Goal: Find specific page/section: Find specific page/section

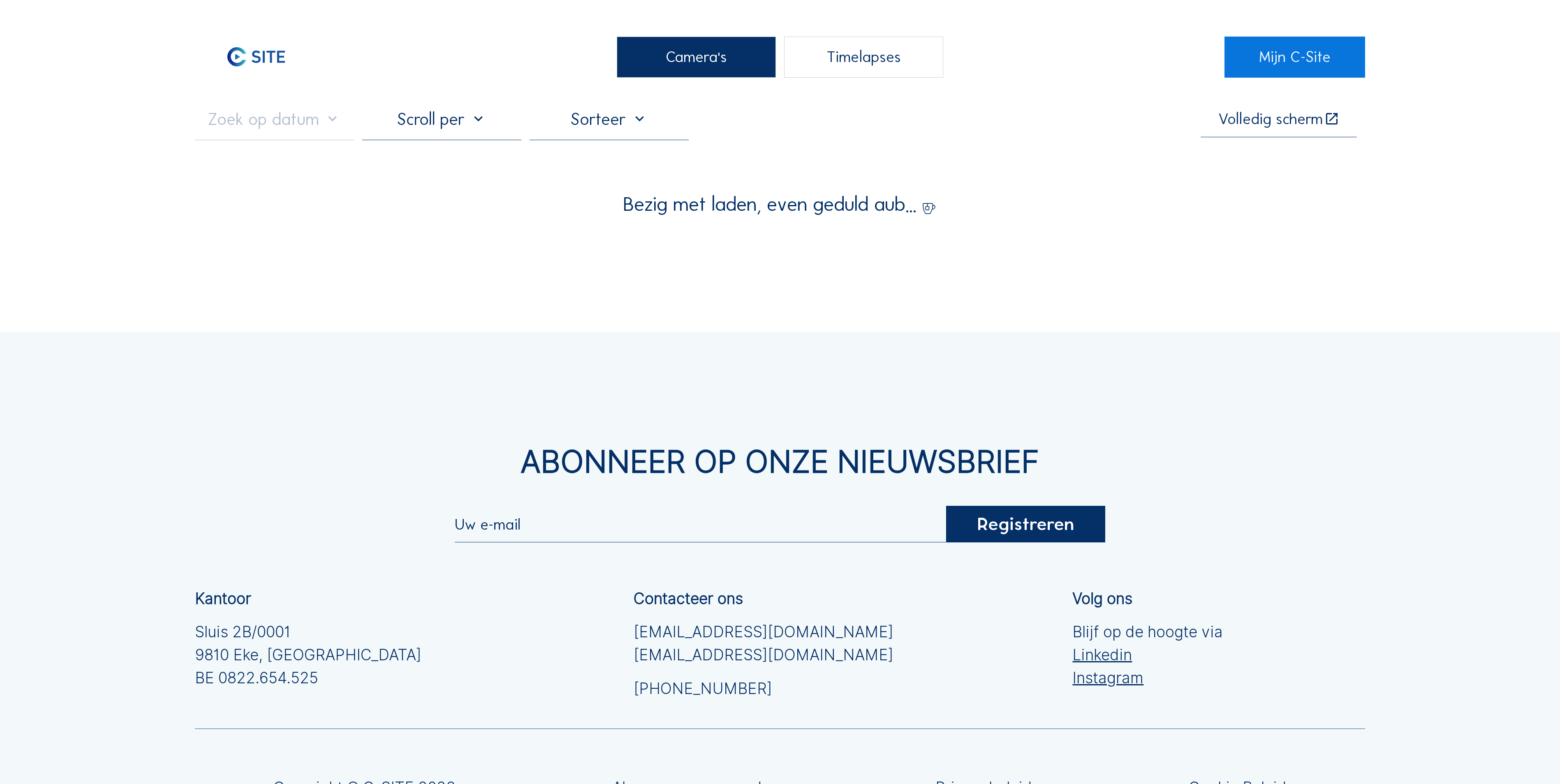
click at [651, 57] on div "Camera's" at bounding box center [696, 57] width 159 height 41
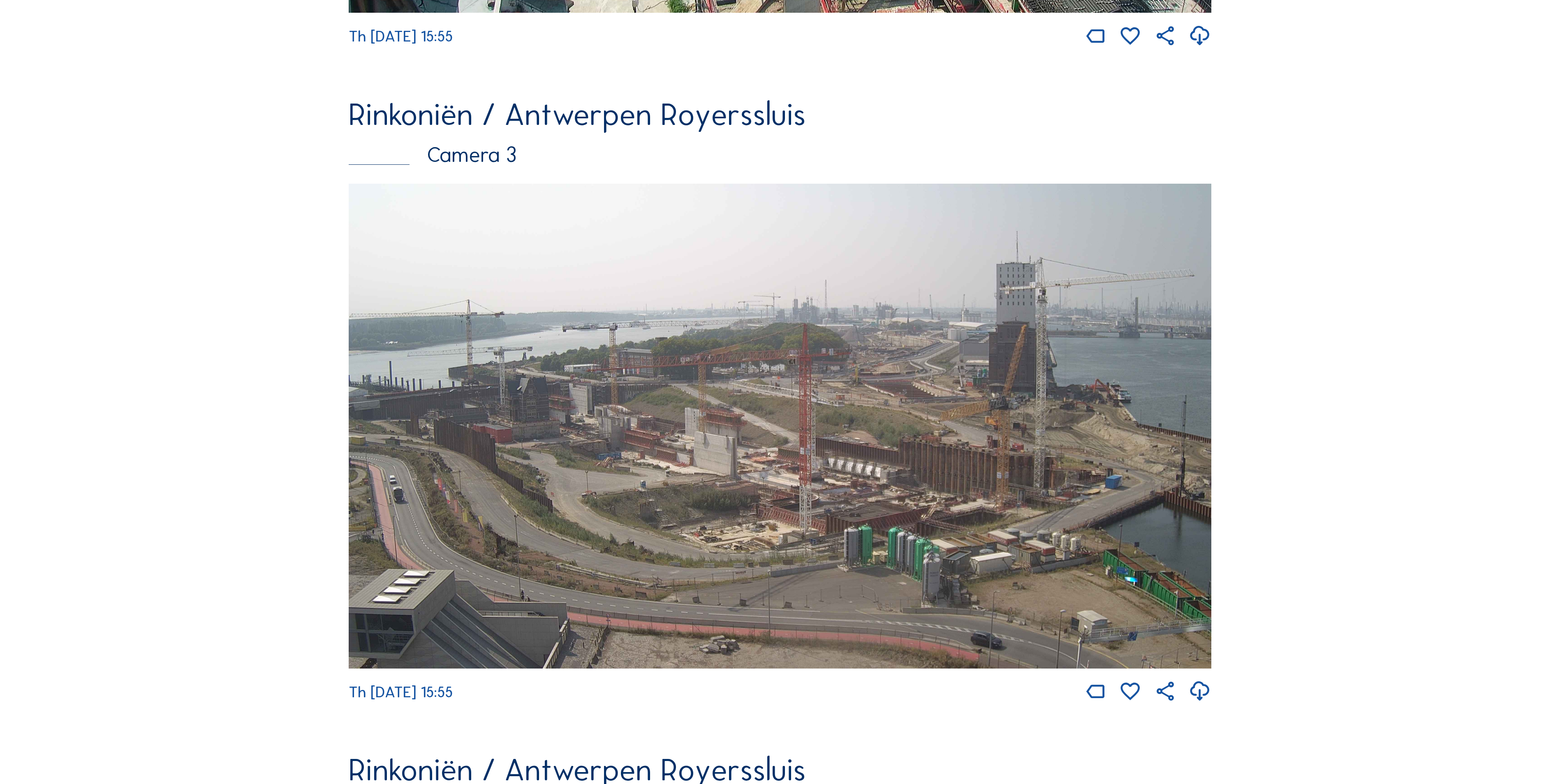
scroll to position [2055, 0]
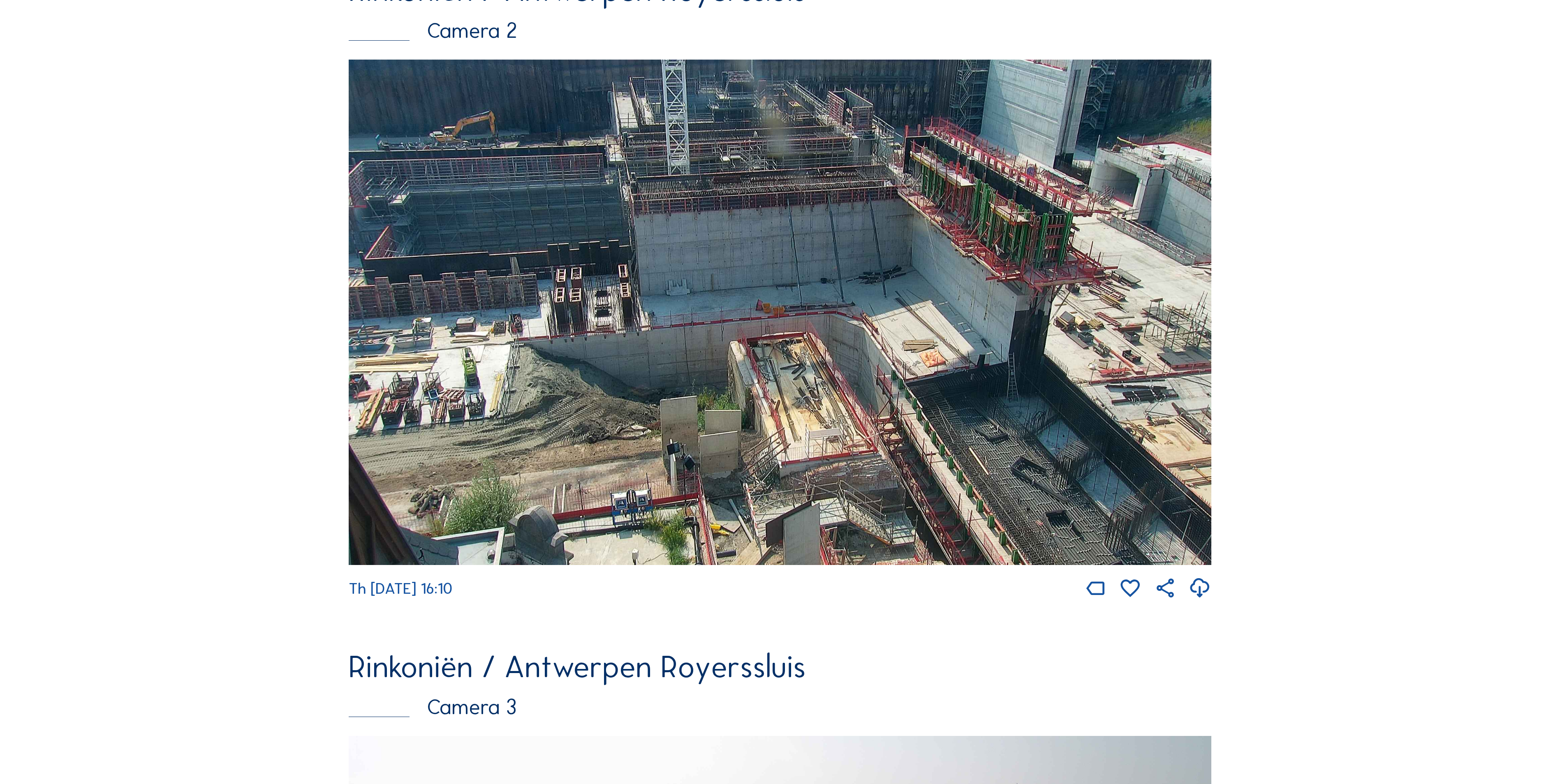
scroll to position [987, 0]
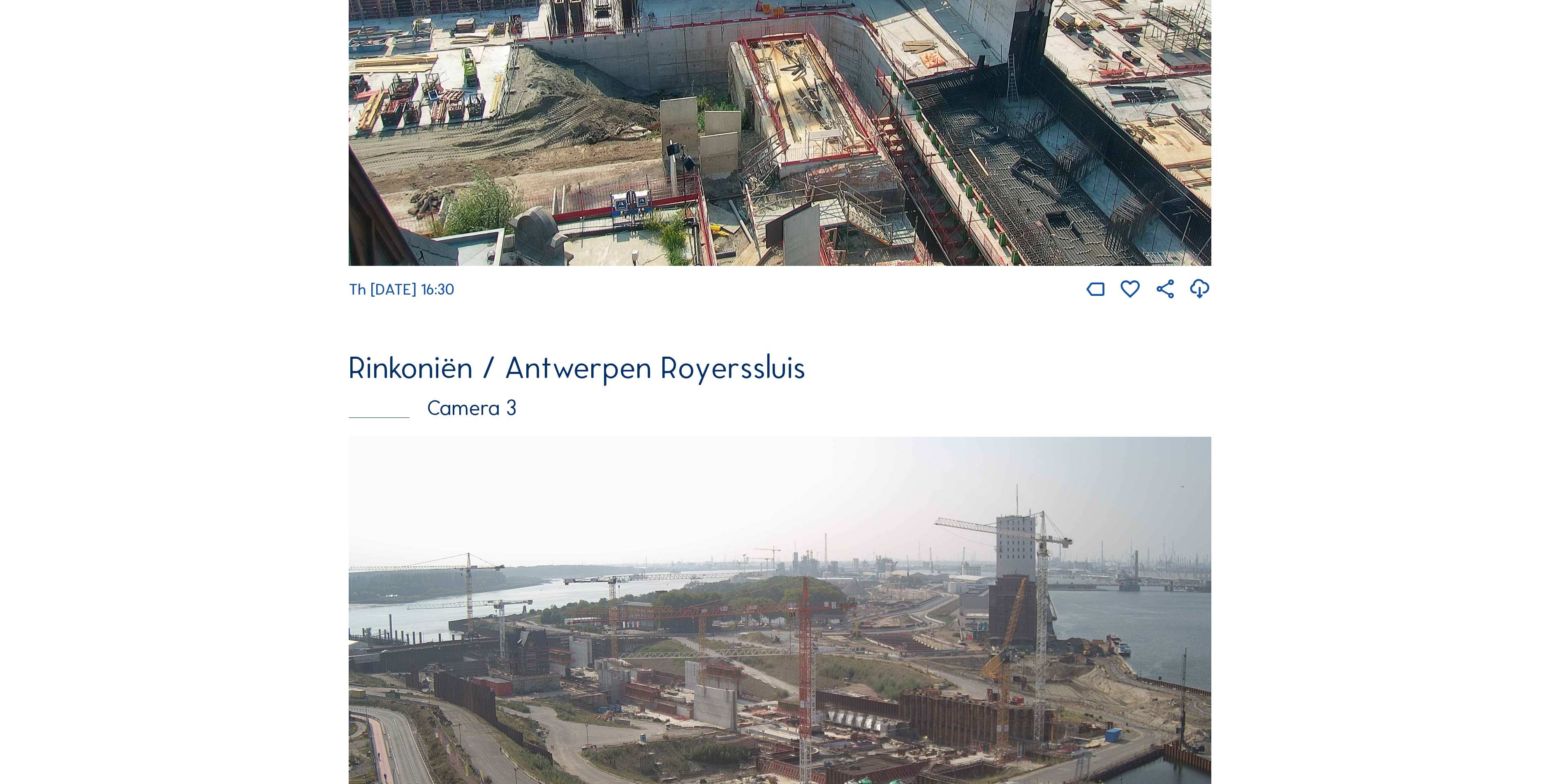
scroll to position [1480, 0]
